Goal: Transaction & Acquisition: Purchase product/service

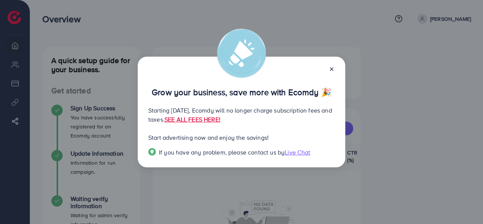
click at [330, 68] on icon at bounding box center [332, 69] width 6 height 6
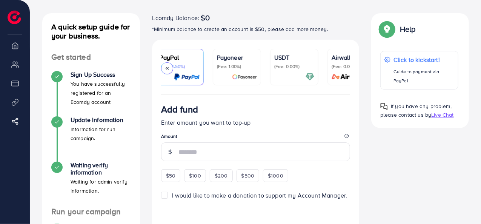
scroll to position [0, 88]
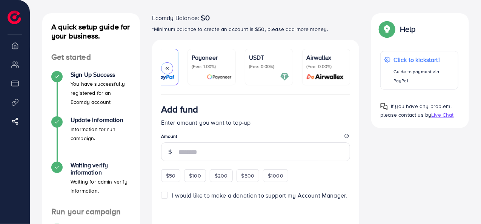
click at [271, 67] on p "(Fee: 0.00%)" at bounding box center [269, 66] width 40 height 6
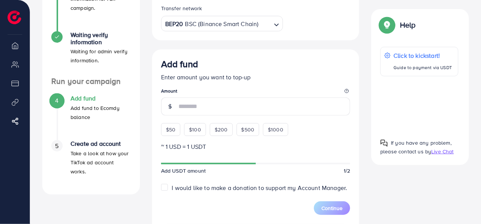
scroll to position [168, 0]
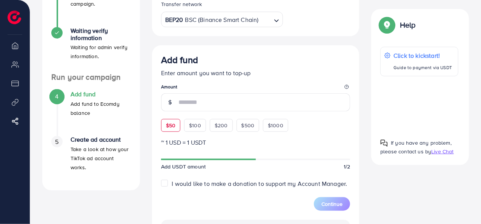
click at [167, 128] on span "$50" at bounding box center [170, 126] width 9 height 8
type input "**"
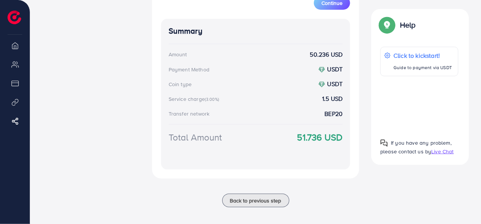
scroll to position [384, 0]
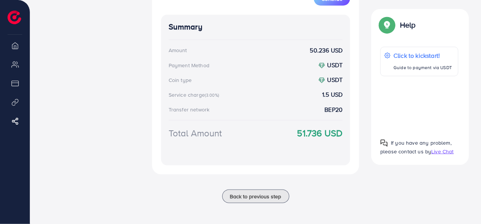
click at [310, 136] on strong "51.736 USD" at bounding box center [320, 132] width 46 height 13
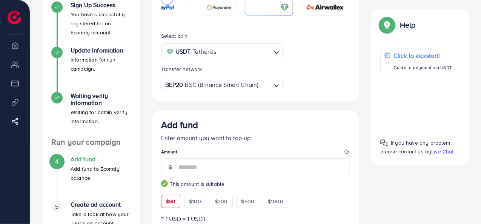
scroll to position [52, 0]
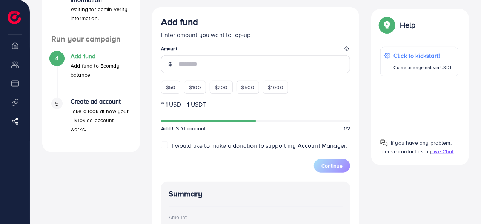
scroll to position [202, 0]
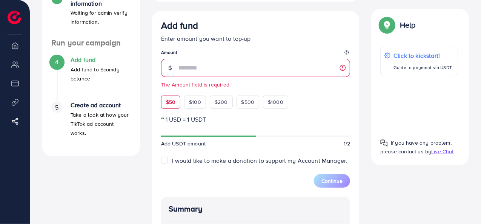
click at [169, 91] on div "Add fund Enter amount you want to top-up Amount The Amount field is required $5…" at bounding box center [255, 64] width 189 height 88
click at [169, 100] on span "$50" at bounding box center [170, 102] width 9 height 8
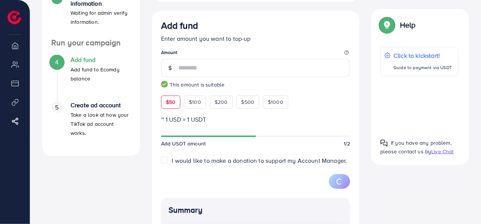
type input "**"
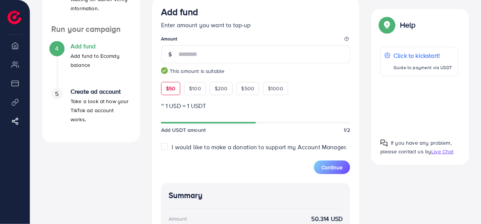
scroll to position [214, 0]
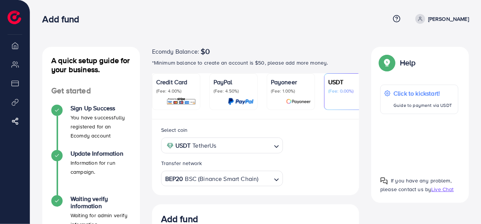
scroll to position [217, 0]
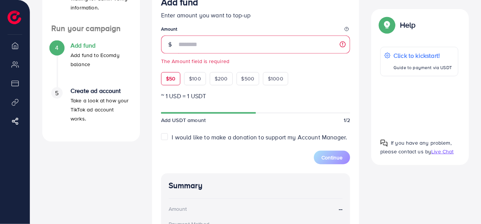
click at [169, 68] on div "Add fund Enter amount you want to top-up Amount The Amount field is required $5…" at bounding box center [255, 41] width 189 height 88
click at [169, 77] on span "$50" at bounding box center [170, 79] width 9 height 8
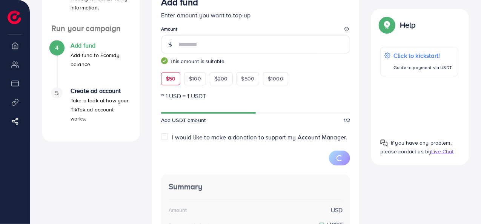
type input "**"
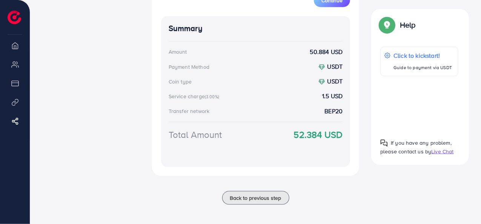
scroll to position [375, 0]
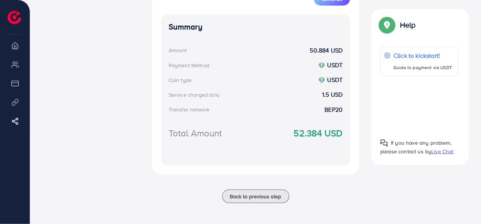
click at [306, 132] on strong "52.384 USD" at bounding box center [318, 132] width 49 height 13
